Goal: Task Accomplishment & Management: Manage account settings

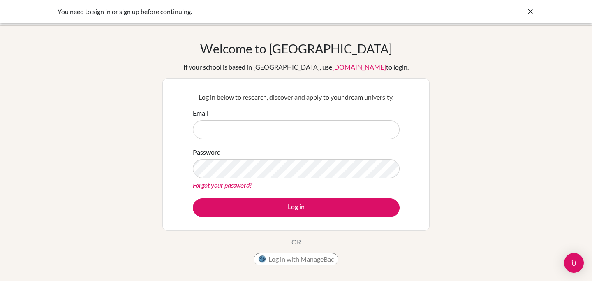
type input "[EMAIL_ADDRESS][DOMAIN_NAME]"
click at [210, 187] on link "Forgot your password?" at bounding box center [222, 185] width 59 height 8
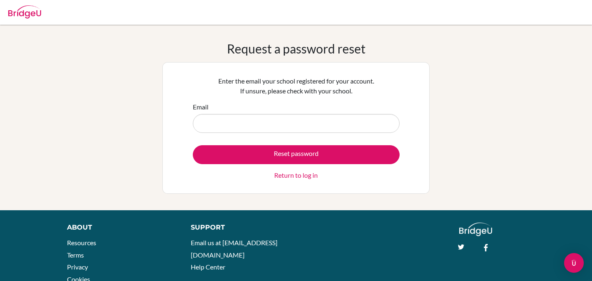
type input "[EMAIL_ADDRESS][DOMAIN_NAME]"
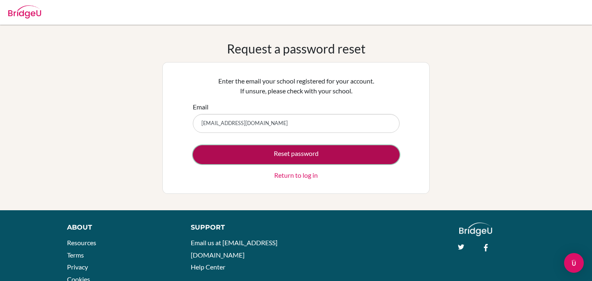
click at [302, 152] on button "Reset password" at bounding box center [296, 154] width 207 height 19
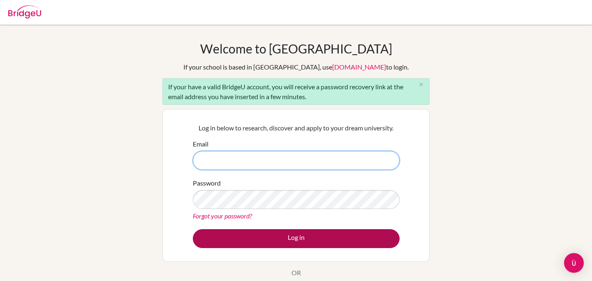
type input "[EMAIL_ADDRESS][DOMAIN_NAME]"
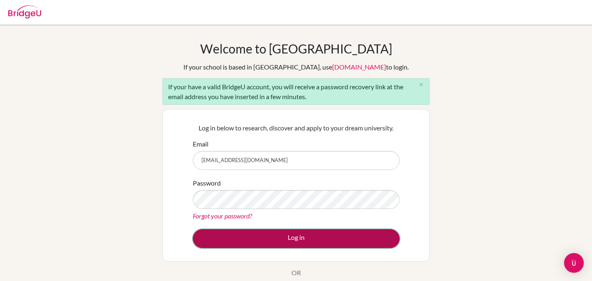
click at [297, 240] on button "Log in" at bounding box center [296, 238] width 207 height 19
